Goal: Transaction & Acquisition: Purchase product/service

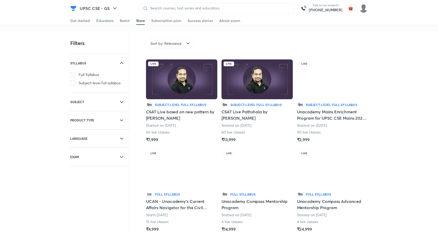
scroll to position [12, 0]
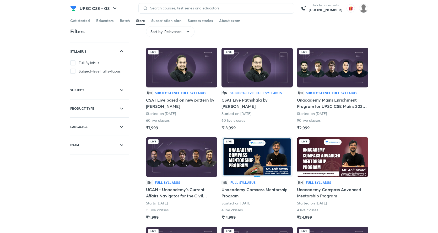
click at [326, 83] on img at bounding box center [332, 68] width 71 height 40
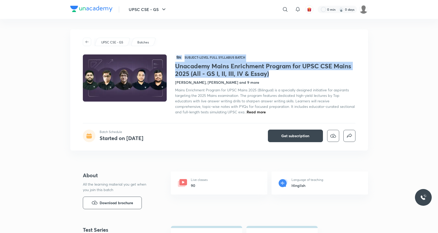
click at [174, 65] on div "हिN Subject-level full syllabus Batch Unacademy Mains Enrichment Program for UP…" at bounding box center [219, 85] width 273 height 60
click at [174, 65] on div at bounding box center [129, 85] width 92 height 60
drag, startPoint x: 272, startPoint y: 76, endPoint x: 176, endPoint y: 69, distance: 95.7
click at [176, 69] on h1 "Unacademy Mains Enrichment Program for UPSC CSE Mains 2025 (All - GS I, II, III…" at bounding box center [265, 69] width 180 height 15
copy h1 "Unacademy Mains Enrichment Program for UPSC CSE Mains 2025 (All - GS I, II, III…"
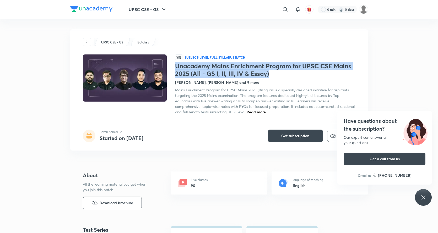
drag, startPoint x: 98, startPoint y: 9, endPoint x: 98, endPoint y: 15, distance: 6.0
click at [98, 9] on img at bounding box center [91, 9] width 42 height 6
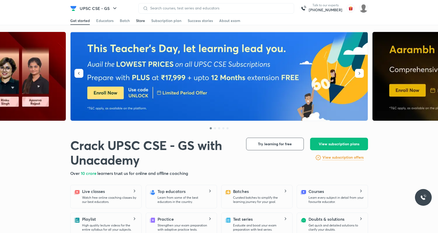
click at [142, 20] on div "Store" at bounding box center [140, 20] width 9 height 5
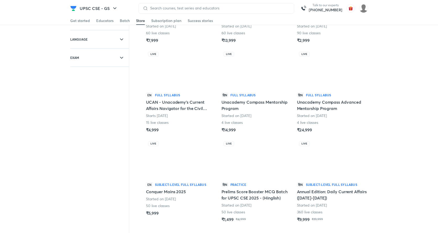
scroll to position [100, 0]
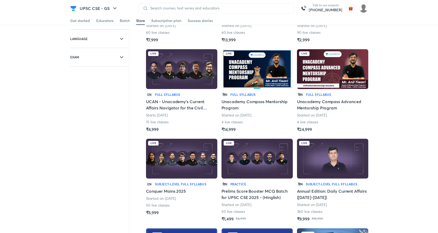
click at [177, 166] on img at bounding box center [181, 159] width 71 height 40
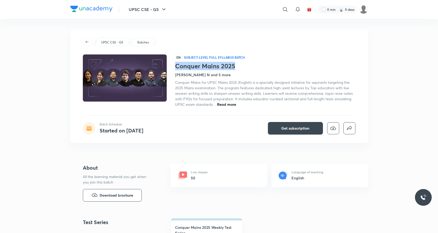
drag, startPoint x: 238, startPoint y: 68, endPoint x: 177, endPoint y: 69, distance: 61.3
click at [177, 69] on h1 "Conquer Mains 2025" at bounding box center [265, 66] width 180 height 8
copy h1 "Conquer Mains 2025"
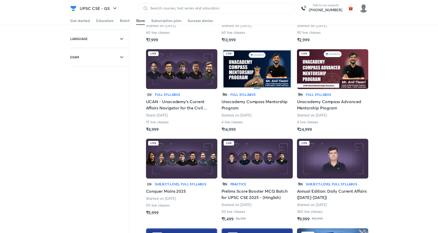
scroll to position [104, 0]
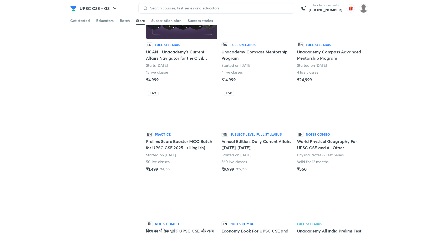
scroll to position [131, 0]
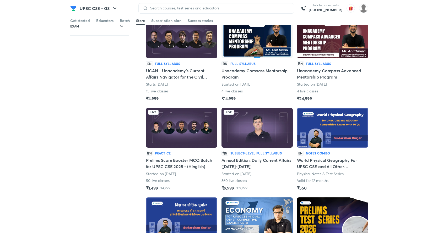
click at [177, 141] on img at bounding box center [181, 128] width 71 height 40
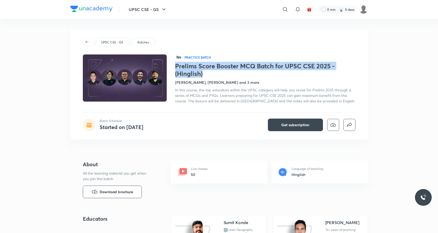
click at [175, 67] on h1 "Prelims Score Booster MCQ Batch for UPSC CSE 2025 - (Hinglish)" at bounding box center [265, 69] width 180 height 15
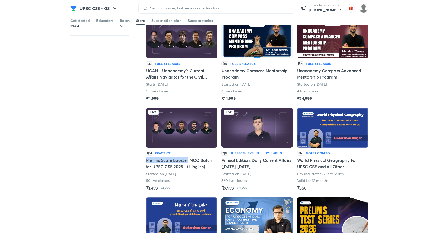
drag, startPoint x: 147, startPoint y: 159, endPoint x: 188, endPoint y: 159, distance: 40.6
click at [188, 159] on h5 "Prelims Score Booster MCQ Batch for UPSC CSE 2025 - (Hinglish)" at bounding box center [181, 163] width 71 height 13
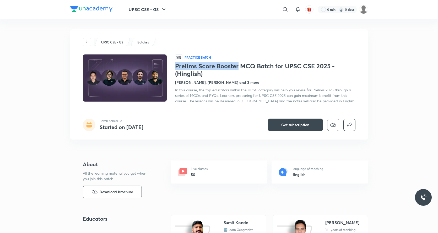
drag, startPoint x: 175, startPoint y: 67, endPoint x: 238, endPoint y: 67, distance: 62.4
click at [238, 67] on h1 "Prelims Score Booster MCQ Batch for UPSC CSE 2025 - (Hinglish)" at bounding box center [265, 69] width 180 height 15
copy h1 "Prelims Score Booster"
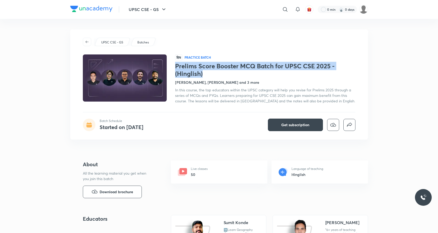
drag, startPoint x: 214, startPoint y: 76, endPoint x: 175, endPoint y: 67, distance: 39.6
click at [175, 67] on h1 "Prelims Score Booster MCQ Batch for UPSC CSE 2025 - (Hinglish)" at bounding box center [265, 69] width 180 height 15
copy h1 "Prelims Score Booster MCQ Batch for UPSC CSE 2025 - (Hinglish)"
click at [175, 67] on div at bounding box center [129, 79] width 92 height 49
drag, startPoint x: 224, startPoint y: 73, endPoint x: 175, endPoint y: 69, distance: 49.9
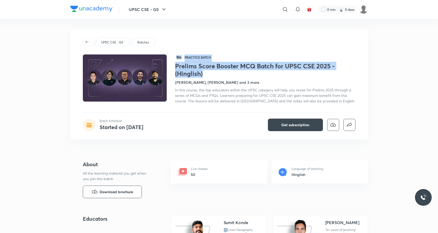
click at [175, 69] on div "हिN Practice Batch Prelims Score Booster MCQ Batch for UPSC CSE 2025 - (Hinglis…" at bounding box center [219, 79] width 273 height 49
copy div "हिN Practice Batch Prelims Score Booster MCQ Batch for UPSC CSE 2025 - (Hinglis…"
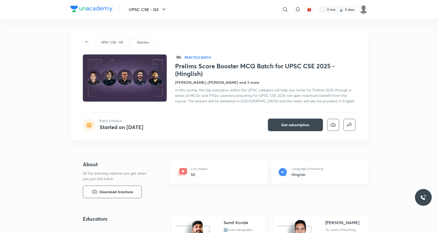
click at [251, 76] on h1 "Prelims Score Booster MCQ Batch for UPSC CSE 2025 - (Hinglish)" at bounding box center [265, 69] width 180 height 15
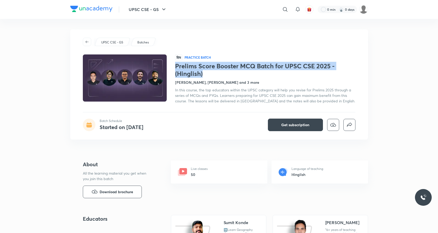
drag, startPoint x: 219, startPoint y: 76, endPoint x: 175, endPoint y: 69, distance: 44.1
click at [175, 69] on h1 "Prelims Score Booster MCQ Batch for UPSC CSE 2025 - (Hinglish)" at bounding box center [265, 69] width 180 height 15
copy h1 "Prelims Score Booster MCQ Batch for UPSC CSE 2025 - (Hinglish)"
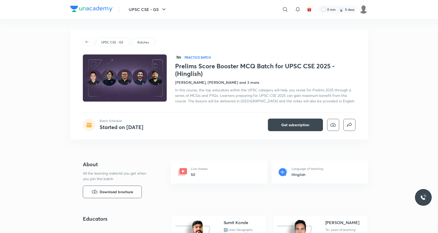
click at [82, 39] on div "UPSC CSE - GS Batches हिN Practice Batch Prelims Score Booster MCQ Batch for UP…" at bounding box center [219, 84] width 298 height 110
click at [86, 41] on icon "button" at bounding box center [87, 42] width 4 height 4
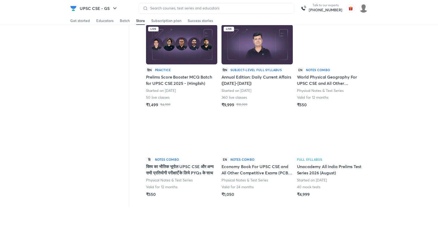
scroll to position [211, 0]
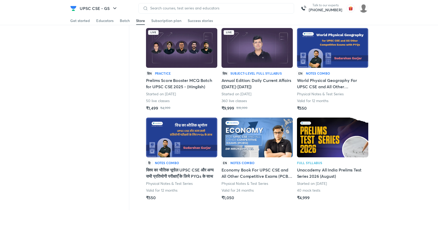
click at [238, 68] on div "Live हिN Subject-level full syllabus Annual Edition: Daily Current Affairs (Jun…" at bounding box center [257, 69] width 71 height 83
click at [233, 62] on img at bounding box center [257, 48] width 71 height 40
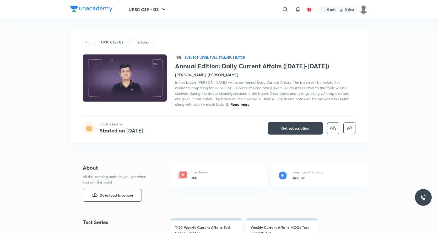
click at [175, 67] on h1 "Annual Edition: Daily Current Affairs ([DATE]-[DATE])" at bounding box center [265, 66] width 180 height 8
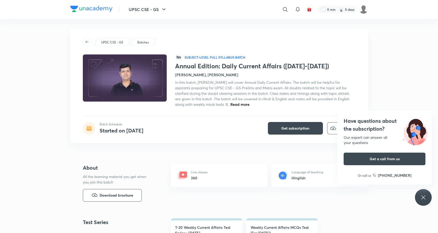
click at [215, 67] on h1 "Annual Edition: Daily Current Affairs ([DATE]-[DATE])" at bounding box center [265, 66] width 180 height 8
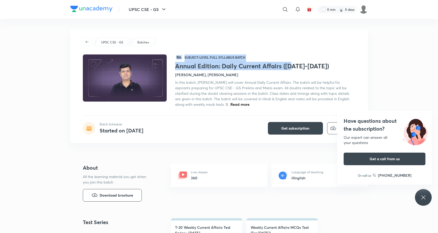
drag, startPoint x: 174, startPoint y: 67, endPoint x: 291, endPoint y: 66, distance: 116.9
click at [291, 66] on div "हिN Subject-level full syllabus Batch Annual Edition: Daily Current Affairs ([D…" at bounding box center [219, 81] width 273 height 53
click at [291, 66] on h1 "Annual Edition: Daily Current Affairs ([DATE]-[DATE])" at bounding box center [265, 66] width 180 height 8
drag, startPoint x: 281, startPoint y: 66, endPoint x: 175, endPoint y: 67, distance: 106.2
click at [175, 67] on div "हिN Subject-level full syllabus Batch Annual Edition: Daily Current Affairs ([D…" at bounding box center [219, 81] width 273 height 53
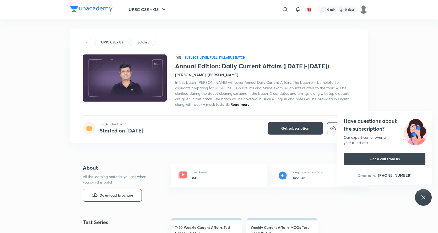
click at [176, 67] on h1 "Annual Edition: Daily Current Affairs ([DATE]-[DATE])" at bounding box center [265, 66] width 180 height 8
drag, startPoint x: 176, startPoint y: 67, endPoint x: 275, endPoint y: 68, distance: 99.4
click at [275, 68] on h1 "Annual Edition: Daily Current Affairs ([DATE]-[DATE])" at bounding box center [265, 66] width 180 height 8
copy h1 "Annual Edition: Daily Current Affairs"
click at [84, 41] on span "button" at bounding box center [87, 42] width 8 height 4
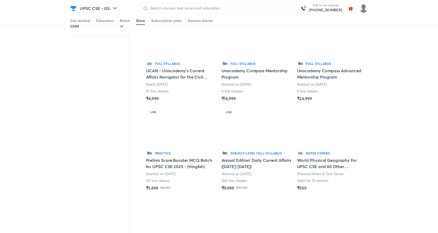
scroll to position [130, 0]
